Goal: Task Accomplishment & Management: Manage account settings

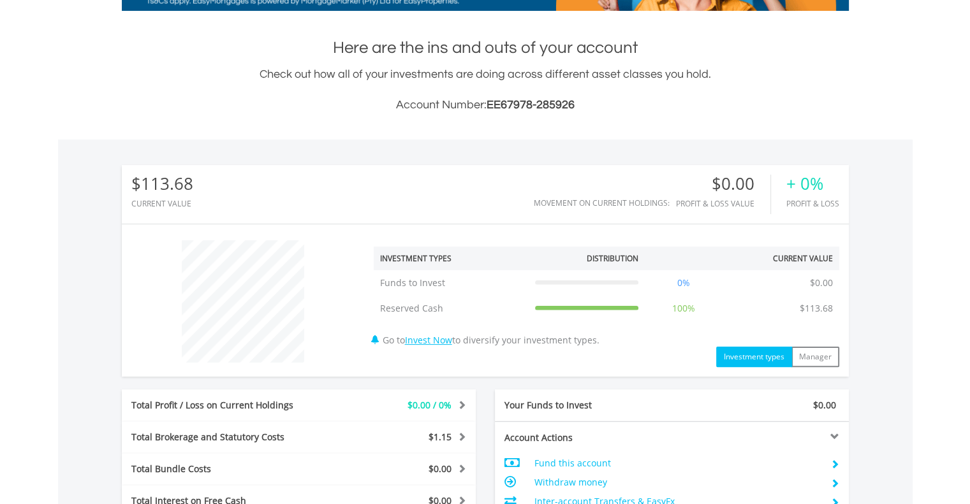
scroll to position [573, 0]
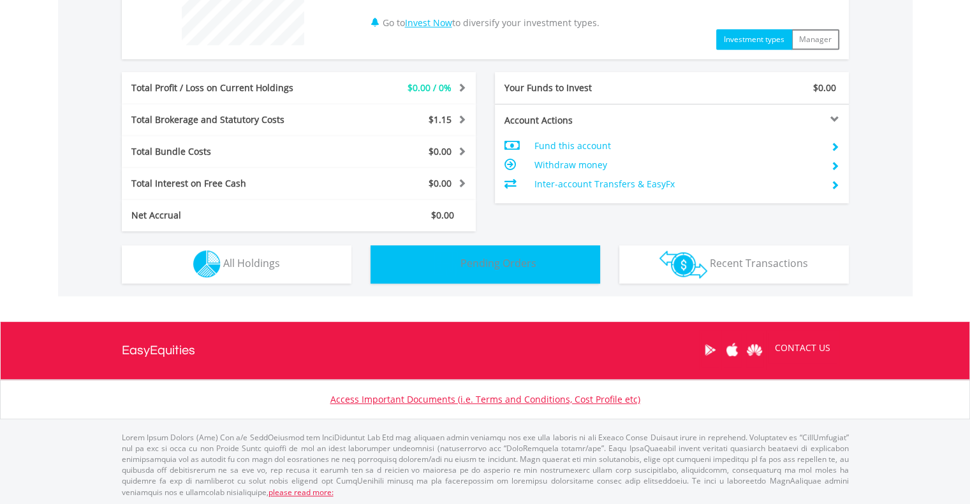
click at [495, 270] on button "Pending Orders Pending Orders" at bounding box center [485, 264] width 230 height 38
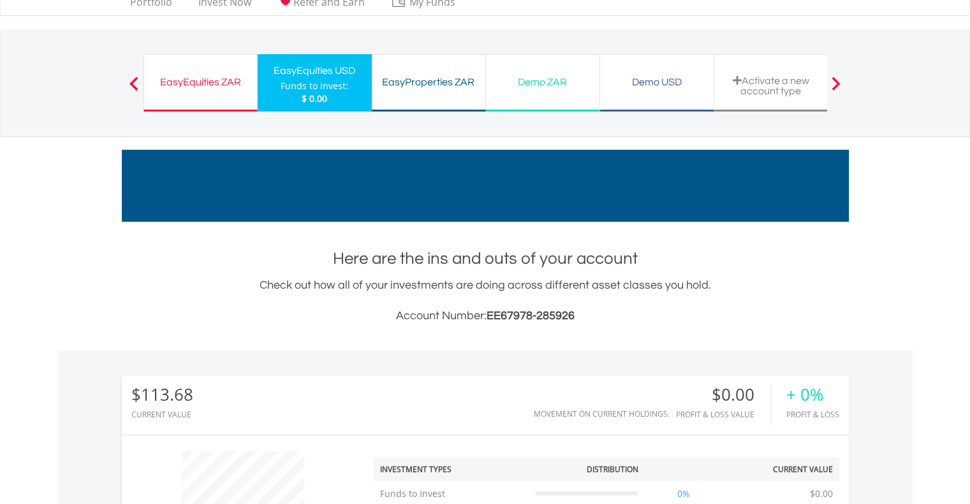
scroll to position [0, 0]
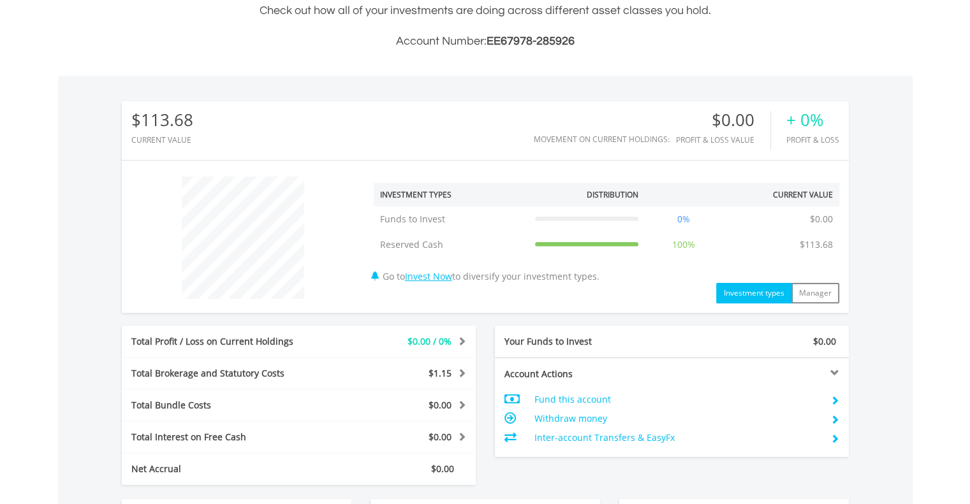
scroll to position [573, 0]
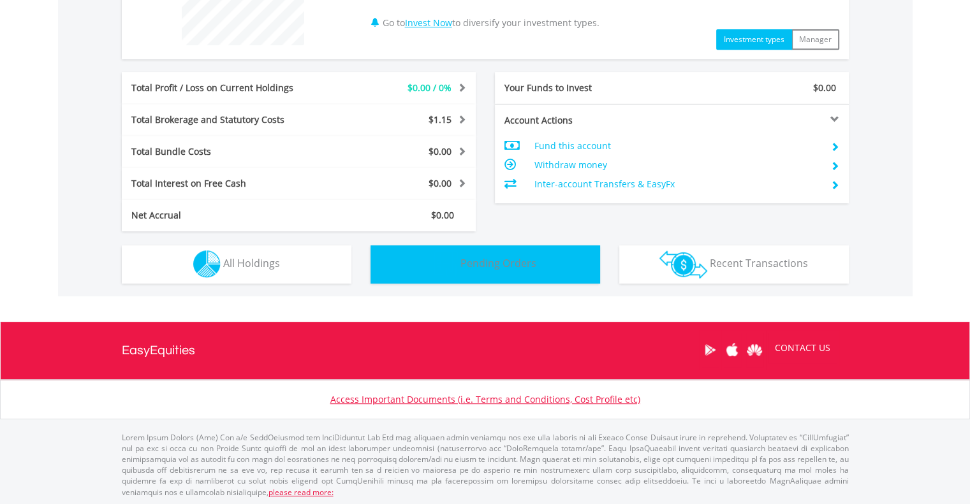
click at [569, 268] on button "Pending Orders Pending Orders" at bounding box center [485, 264] width 230 height 38
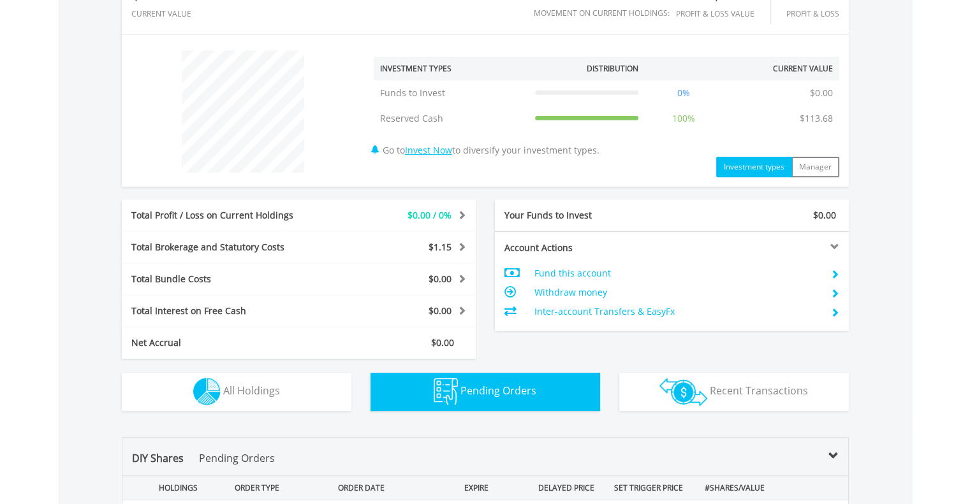
scroll to position [62, 0]
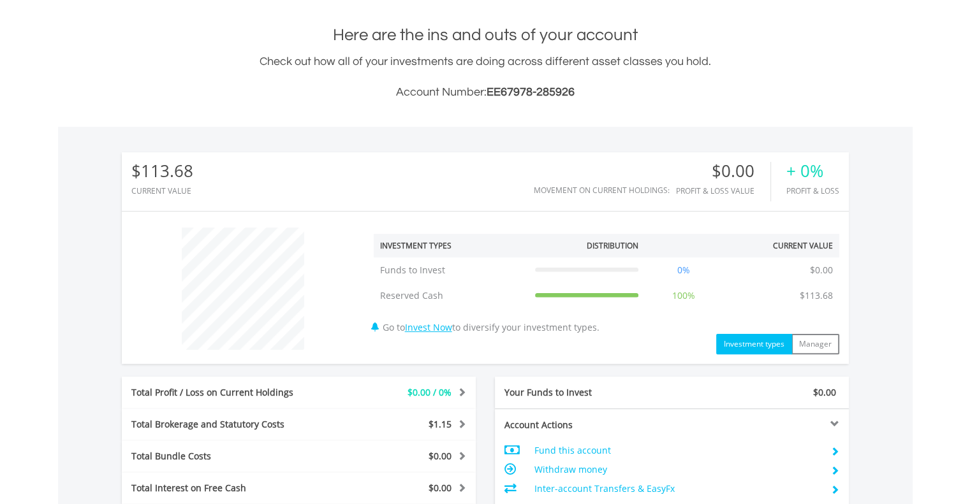
scroll to position [445, 0]
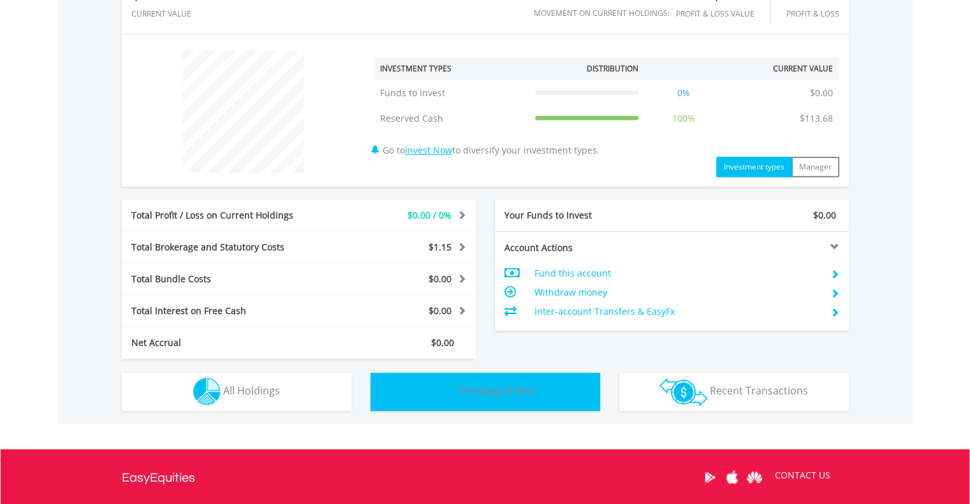
click at [505, 389] on span "Pending Orders" at bounding box center [498, 391] width 76 height 14
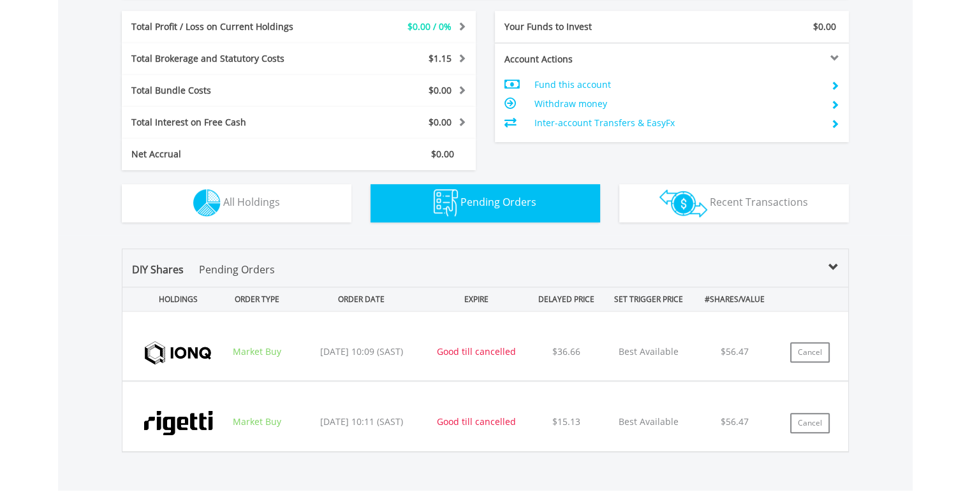
scroll to position [638, 0]
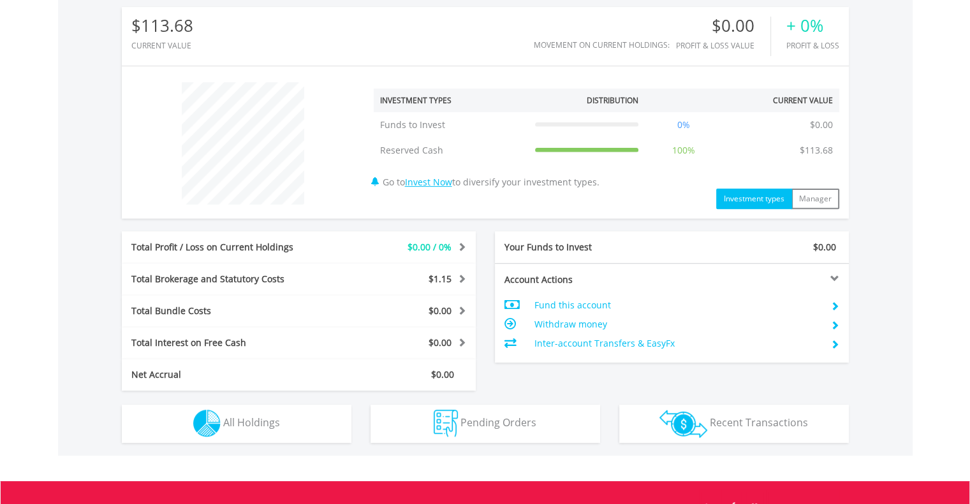
scroll to position [573, 0]
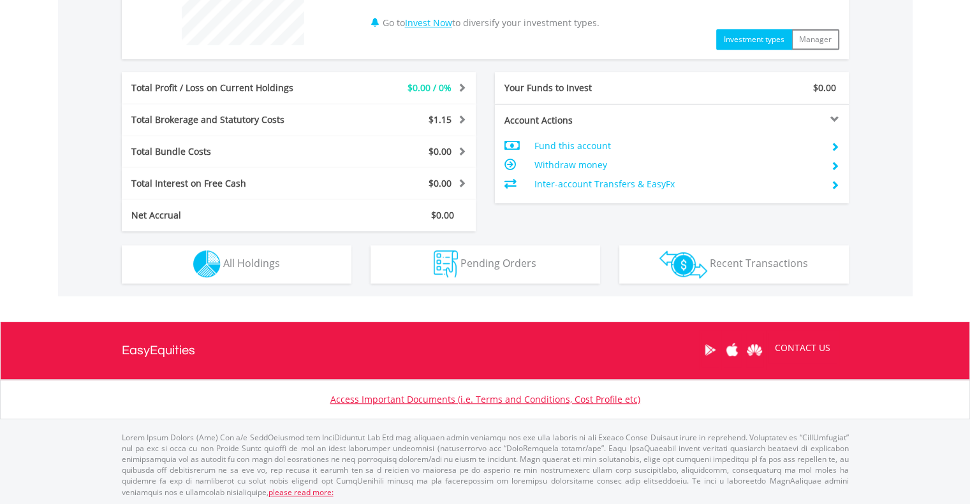
click at [488, 242] on div "Pending Orders Pending Orders" at bounding box center [485, 257] width 249 height 52
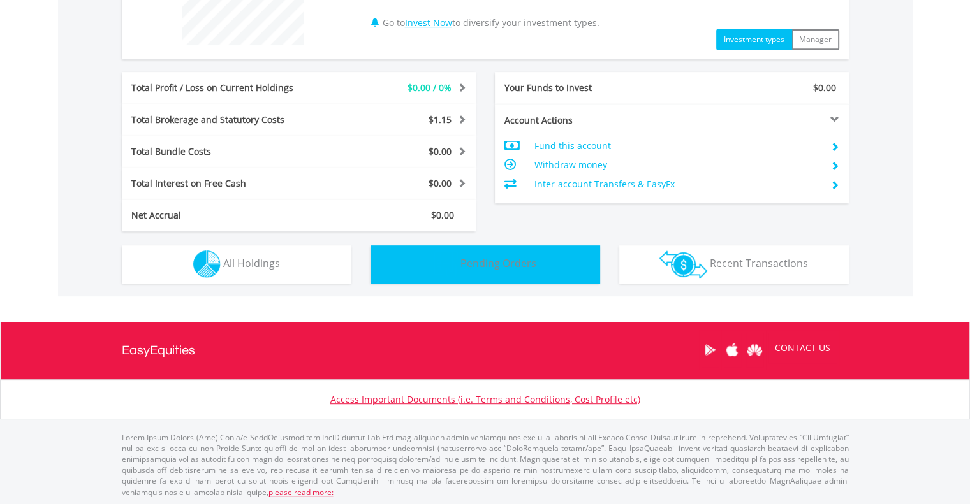
click at [493, 259] on span "Pending Orders" at bounding box center [498, 263] width 76 height 14
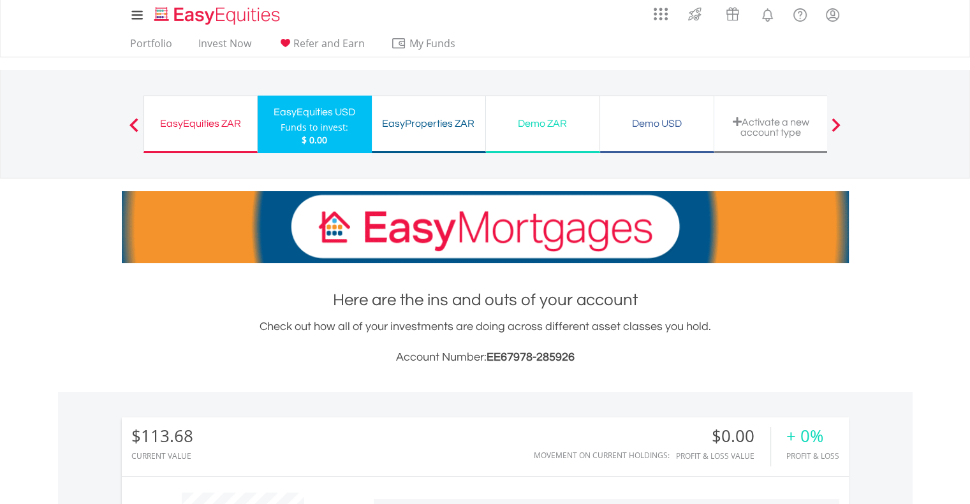
scroll to position [0, 0]
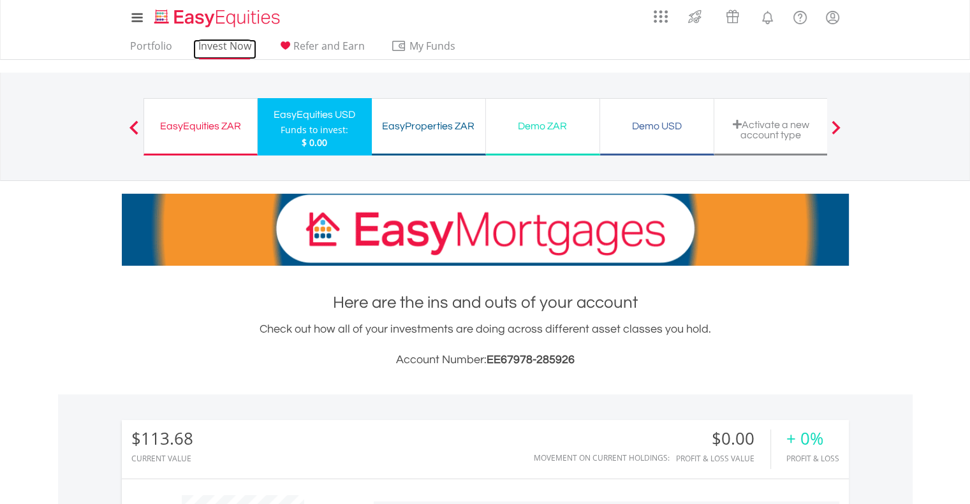
click at [238, 53] on link "Invest Now" at bounding box center [224, 50] width 63 height 20
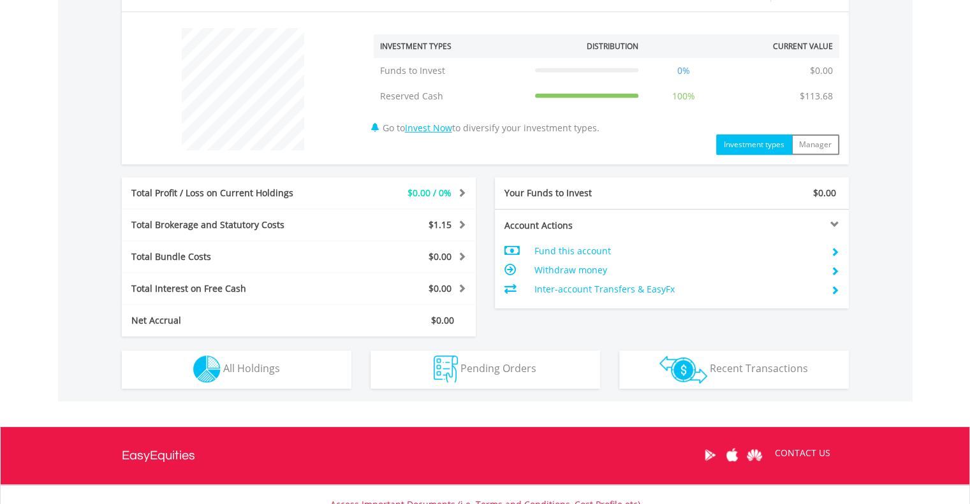
scroll to position [573, 0]
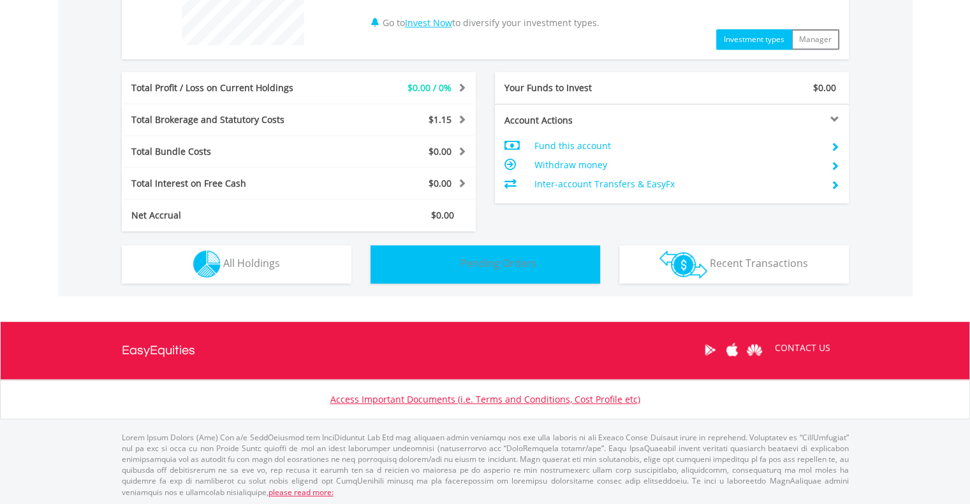
click at [490, 262] on span "Pending Orders" at bounding box center [498, 263] width 76 height 14
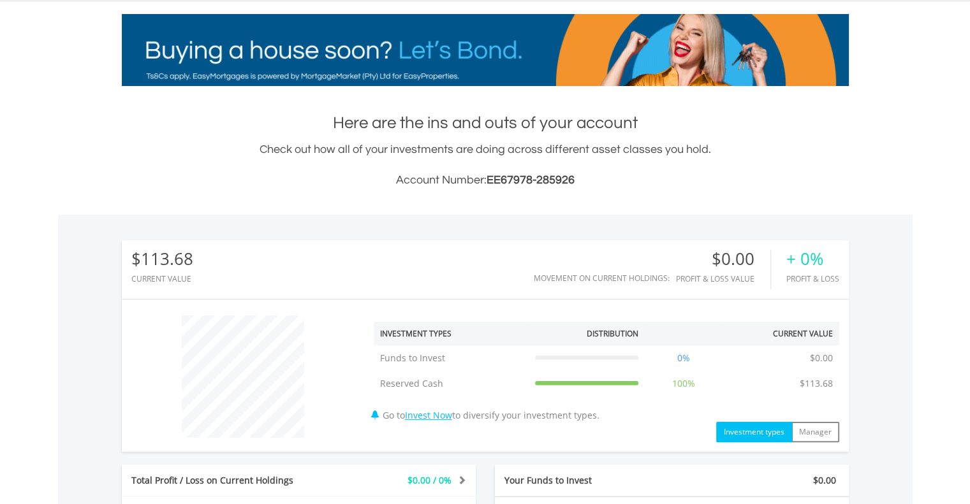
scroll to position [499, 0]
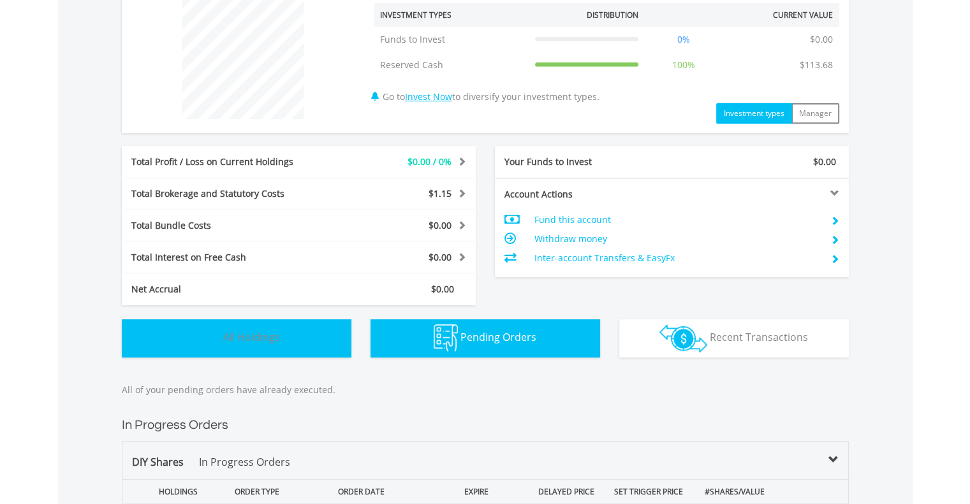
click at [259, 339] on span "All Holdings" at bounding box center [251, 337] width 57 height 14
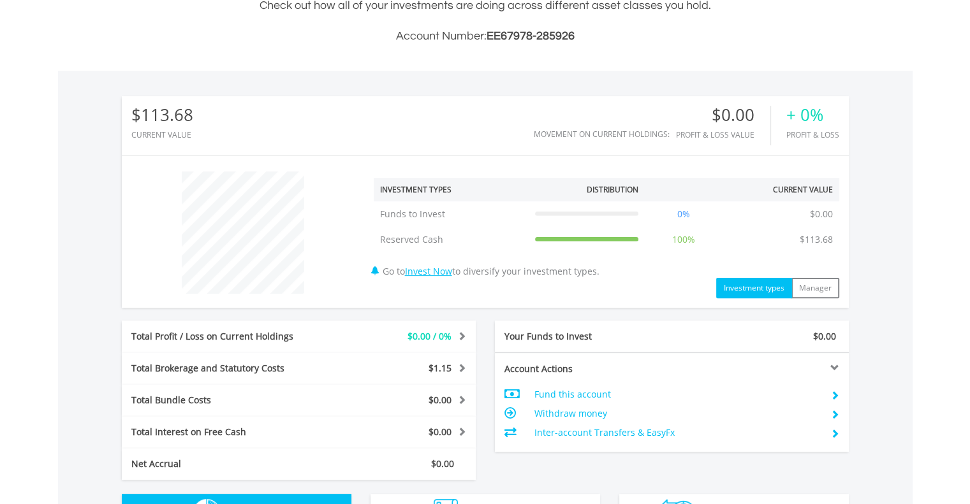
scroll to position [643, 0]
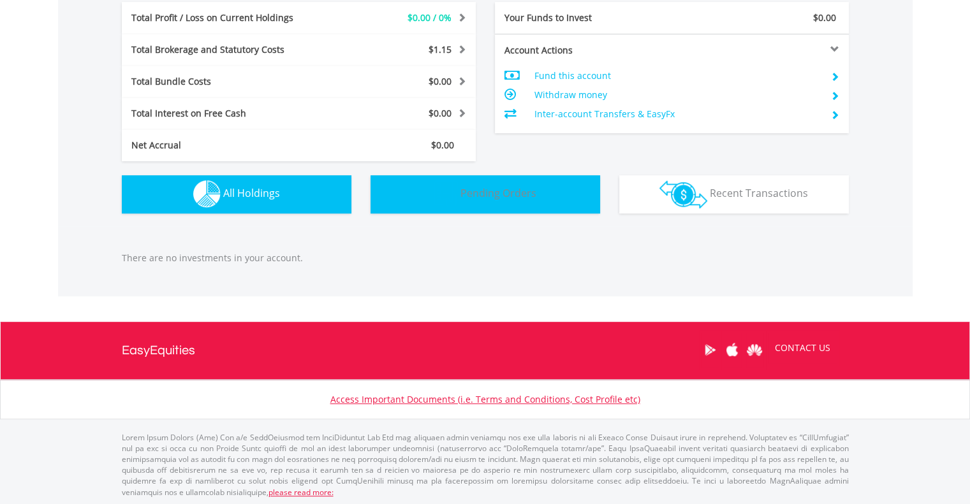
click at [513, 193] on span "Pending Orders" at bounding box center [498, 193] width 76 height 14
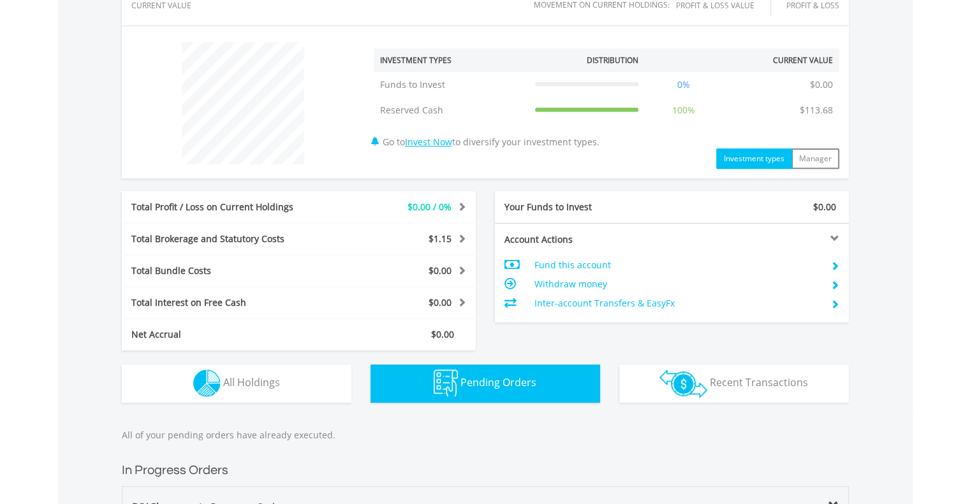
scroll to position [260, 0]
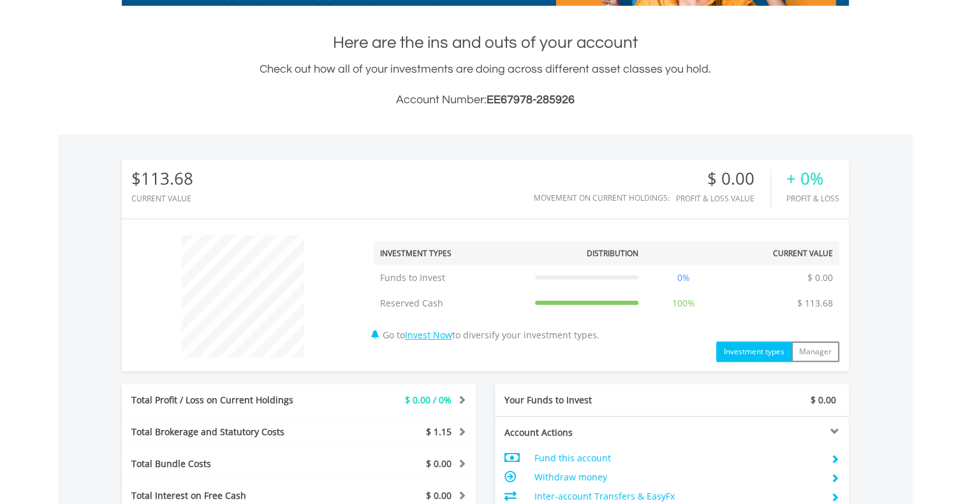
scroll to position [573, 0]
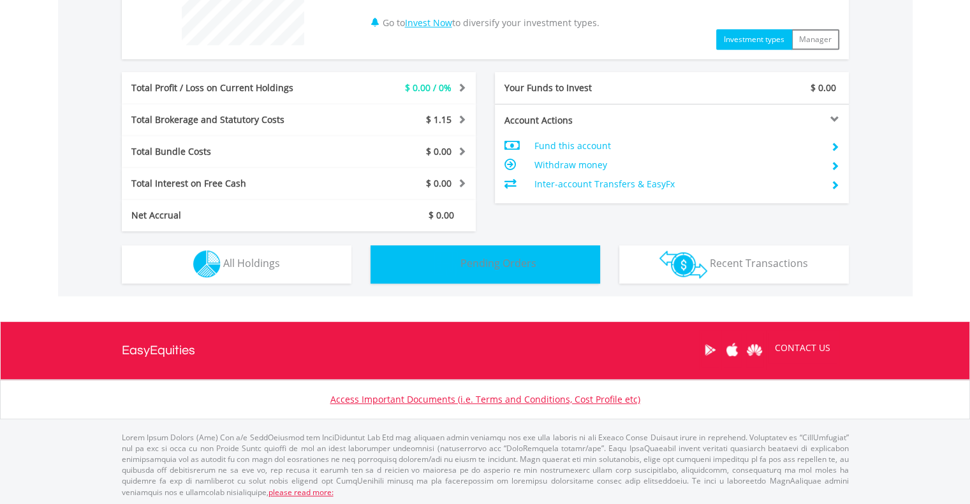
click at [487, 266] on span "Pending Orders" at bounding box center [498, 263] width 76 height 14
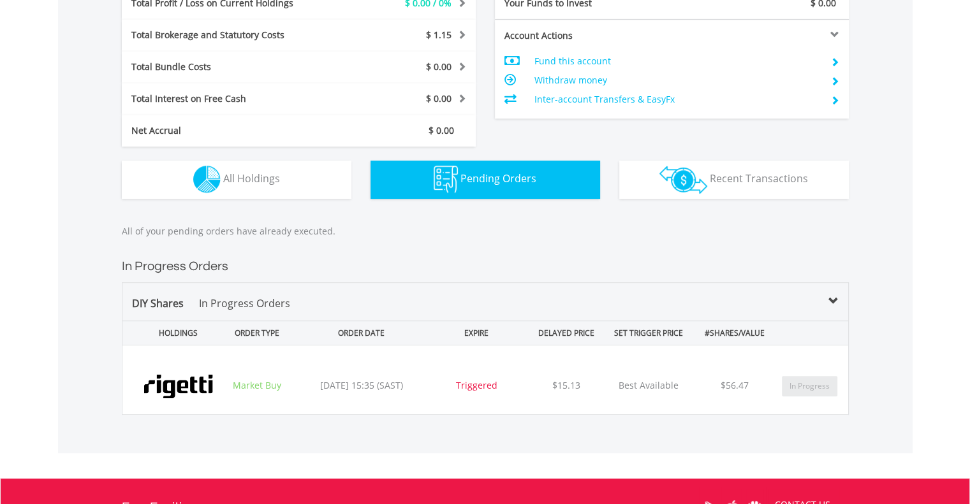
scroll to position [495, 0]
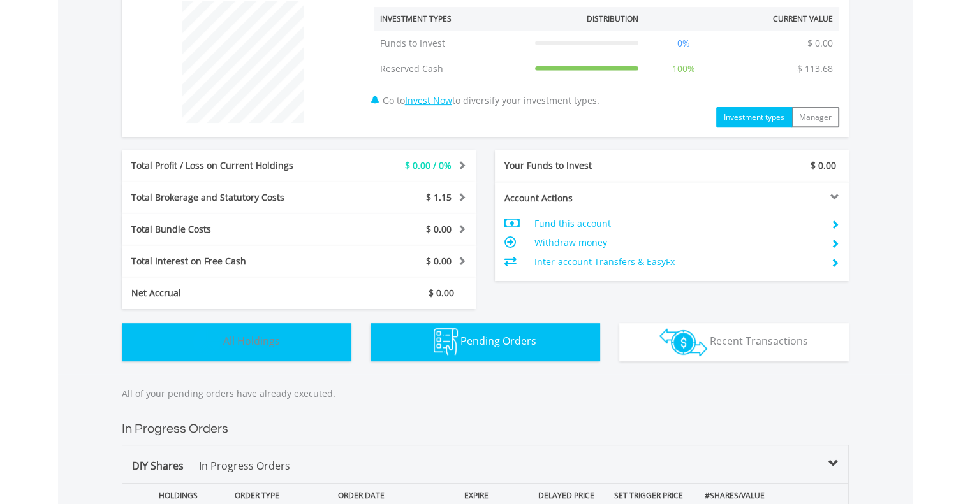
click at [253, 336] on span "All Holdings" at bounding box center [251, 341] width 57 height 14
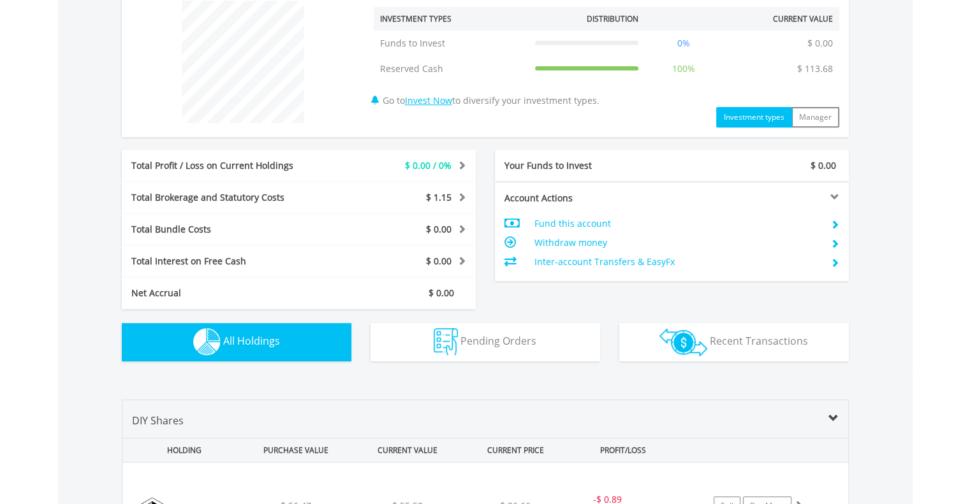
scroll to position [863, 0]
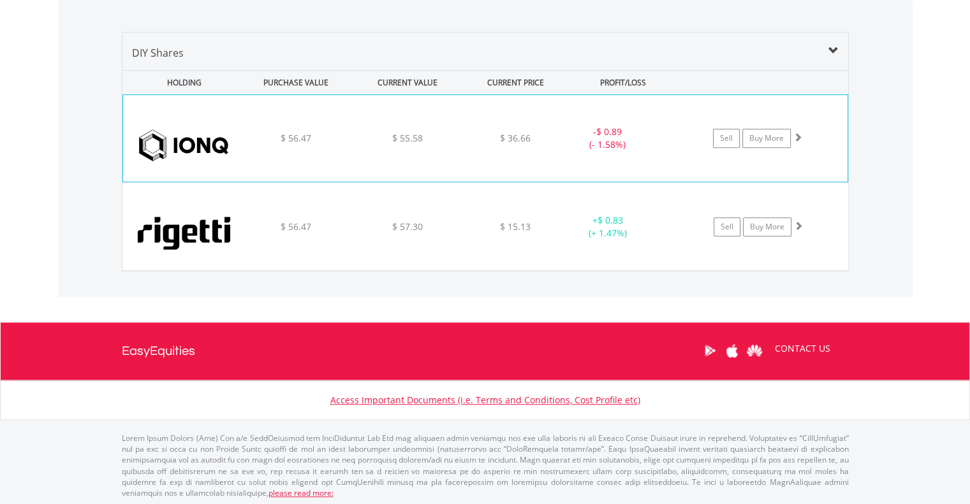
click at [262, 155] on div "﻿ IonQ Inc $ 56.47 $ 55.58 $ 36.66 - $ 0.89 (- 1.58%) Sell Buy More" at bounding box center [485, 138] width 724 height 87
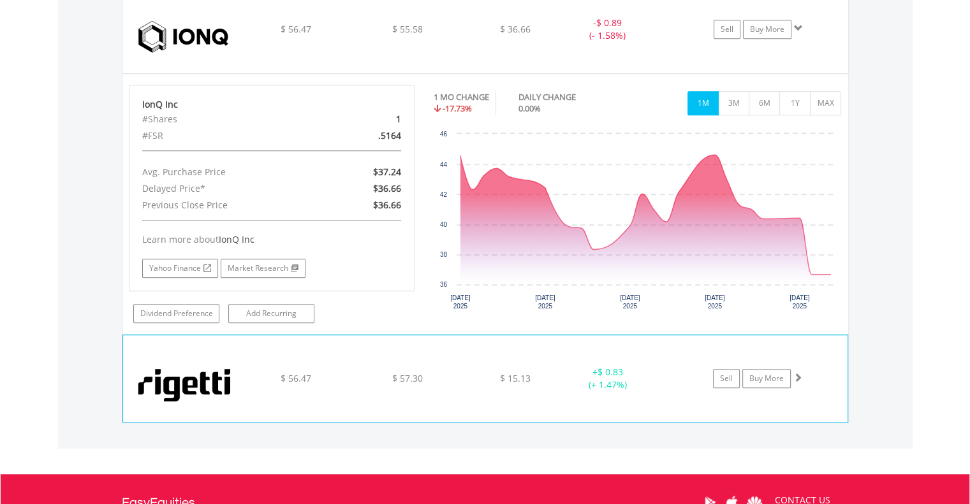
scroll to position [1054, 0]
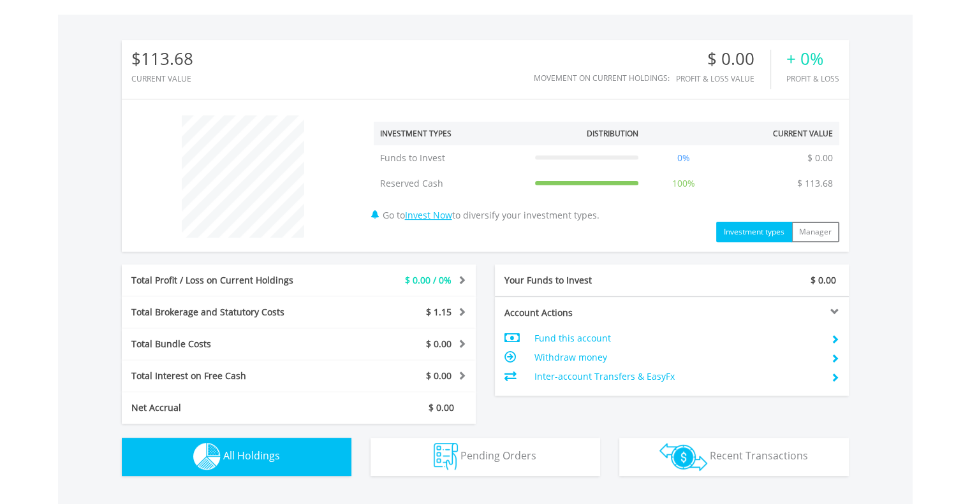
scroll to position [64, 0]
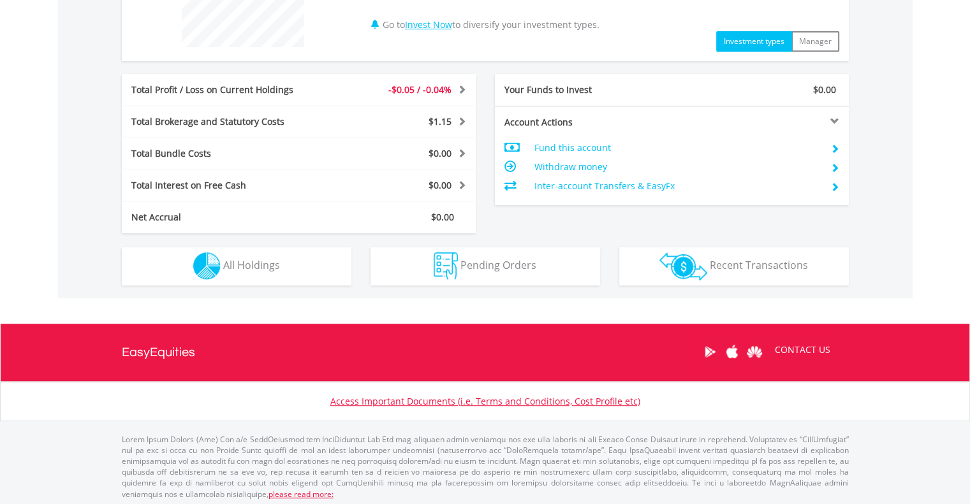
scroll to position [573, 0]
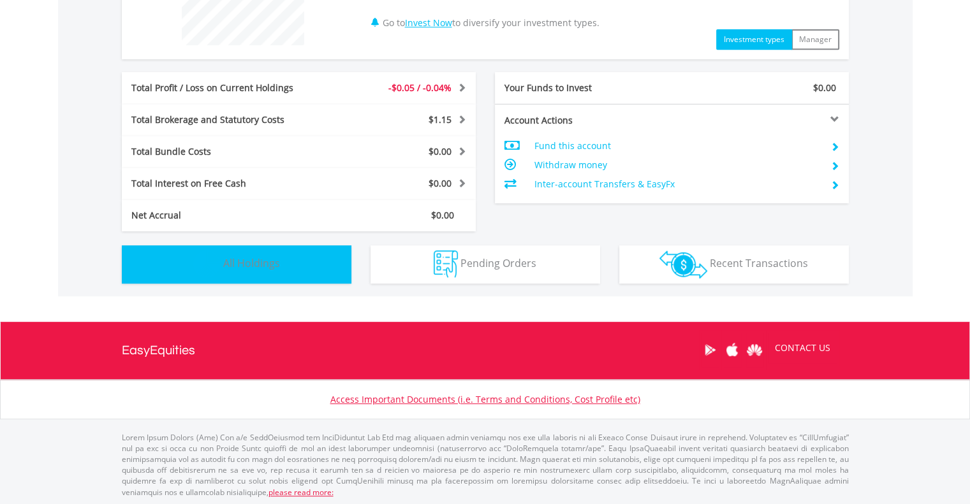
click at [265, 265] on span "All Holdings" at bounding box center [251, 263] width 57 height 14
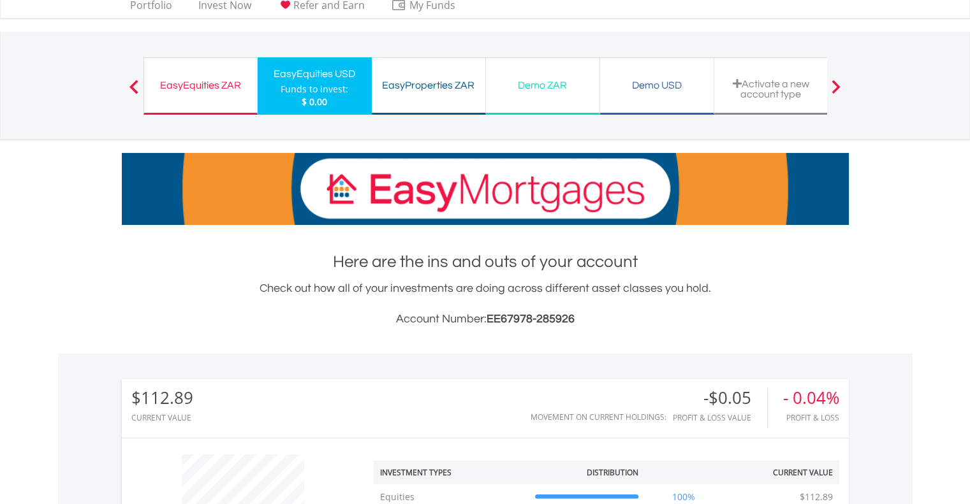
scroll to position [0, 0]
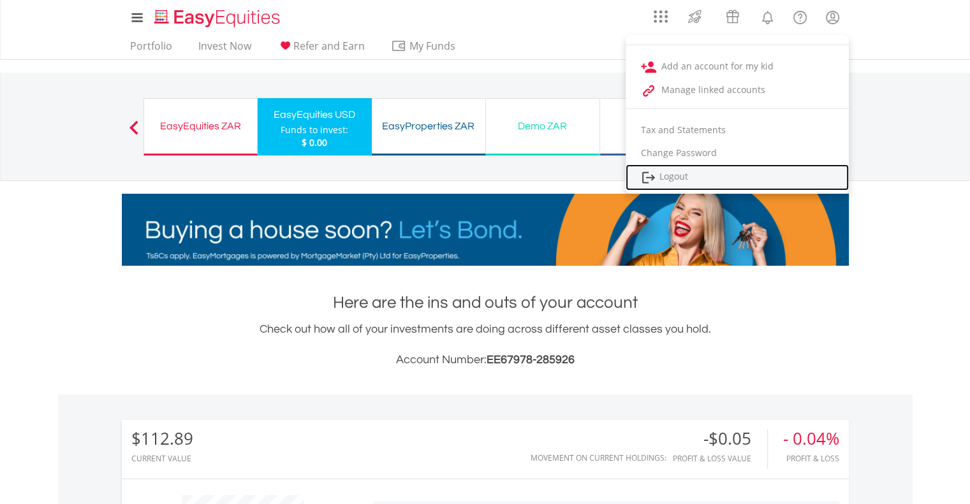
click at [680, 177] on link "Logout" at bounding box center [736, 177] width 223 height 26
